Goal: Task Accomplishment & Management: Use online tool/utility

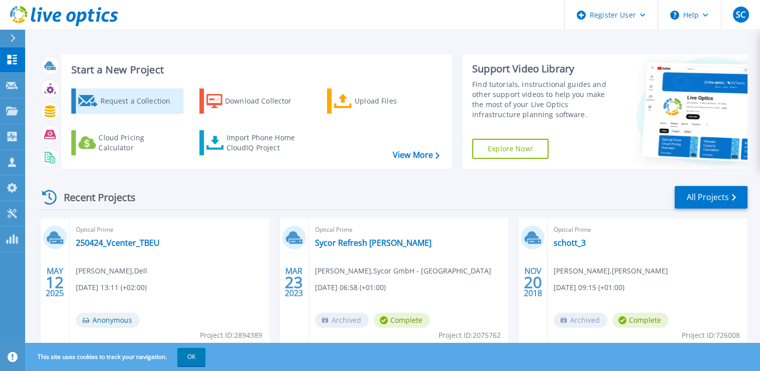
click at [145, 103] on div "Request a Collection" at bounding box center [140, 101] width 80 height 20
click at [141, 104] on div "Request a Collection" at bounding box center [140, 101] width 80 height 20
